Goal: Check status: Check status

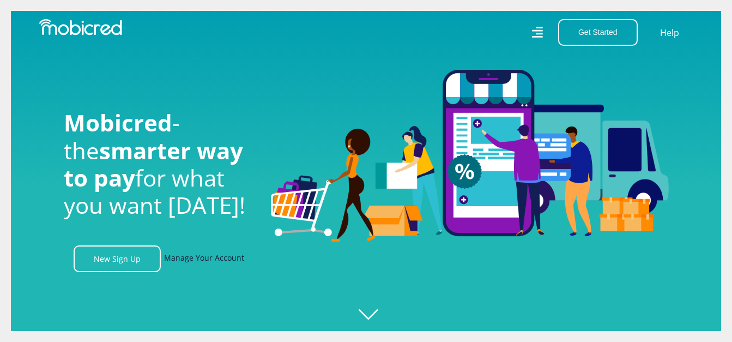
click at [220, 256] on link "Manage Your Account" at bounding box center [204, 258] width 80 height 27
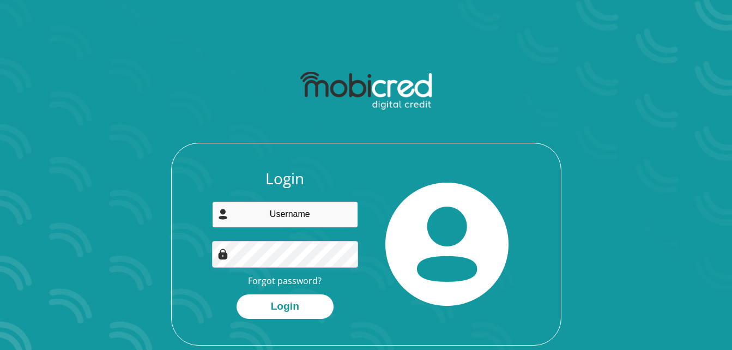
click at [299, 208] on input "email" at bounding box center [285, 214] width 146 height 27
type input "dbzkhu001@myuct.ac.za"
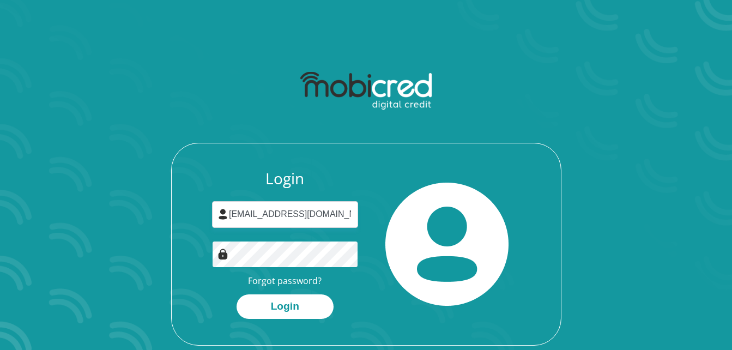
click at [237, 294] on button "Login" at bounding box center [285, 306] width 97 height 25
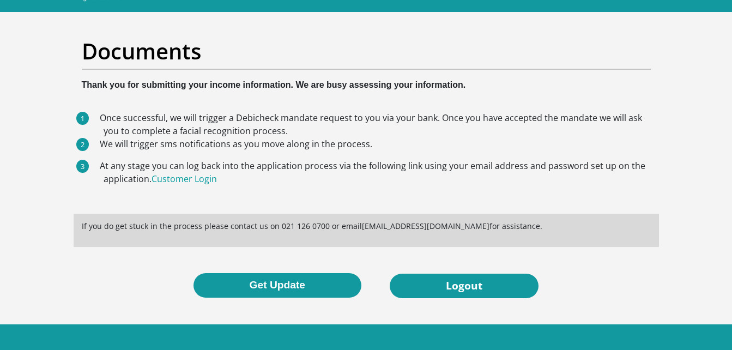
scroll to position [74, 0]
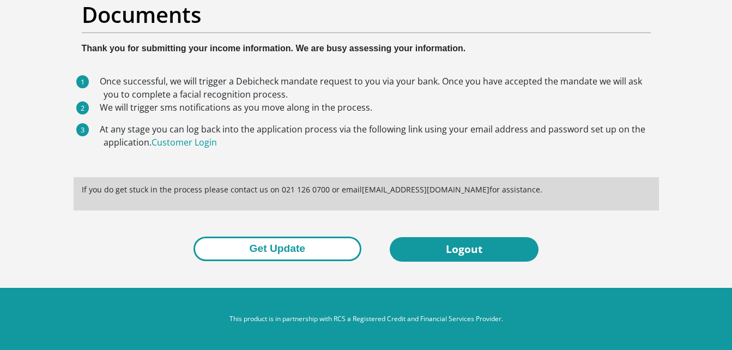
click at [270, 239] on button "Get Update" at bounding box center [278, 249] width 168 height 25
